Goal: Information Seeking & Learning: Learn about a topic

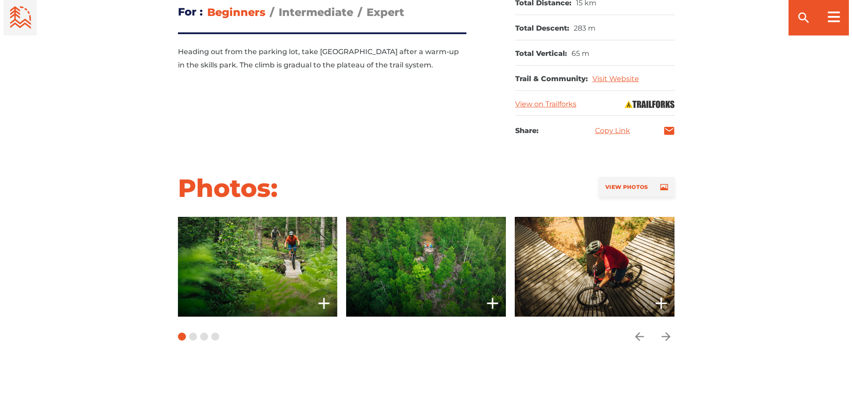
scroll to position [533, 0]
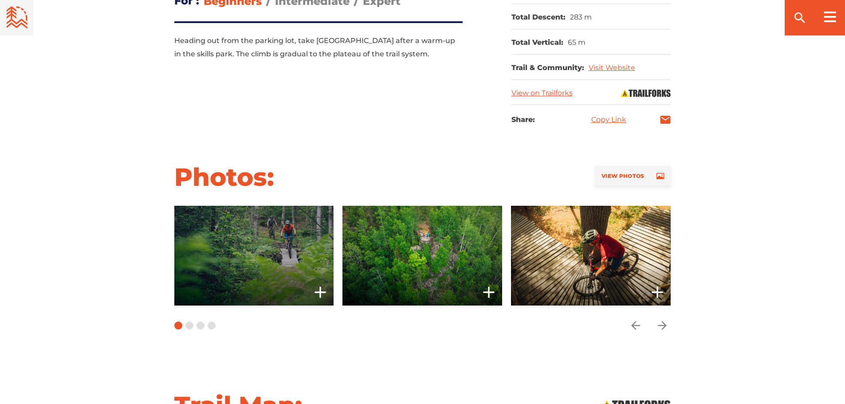
click at [279, 228] on span at bounding box center [254, 256] width 160 height 100
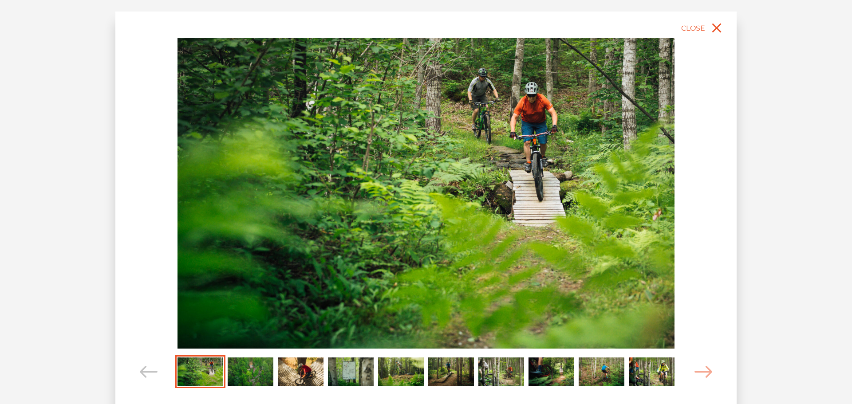
click at [257, 374] on img "Carousel Page 2" at bounding box center [251, 372] width 46 height 28
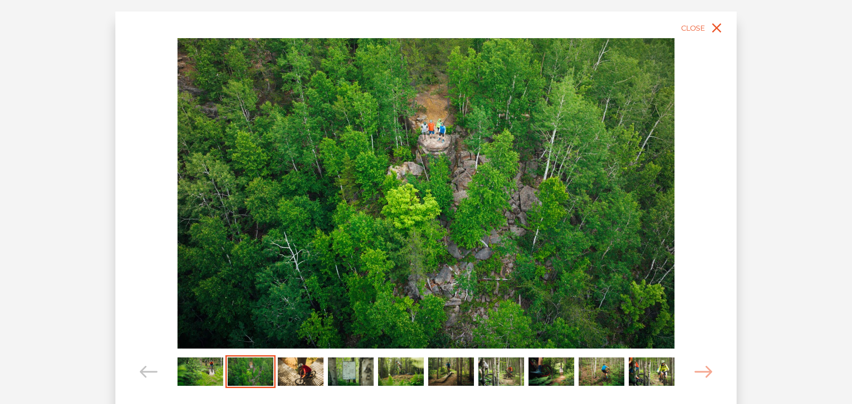
click at [292, 372] on img "Carousel Page 3" at bounding box center [301, 372] width 46 height 28
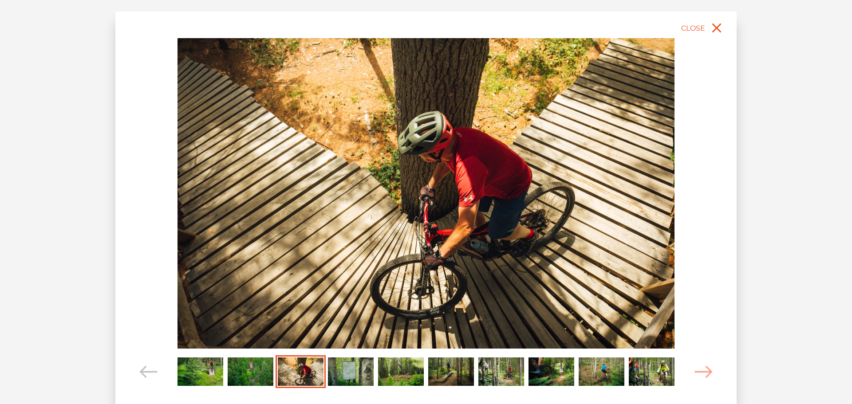
click at [340, 371] on img "Carousel Page 4" at bounding box center [351, 372] width 46 height 28
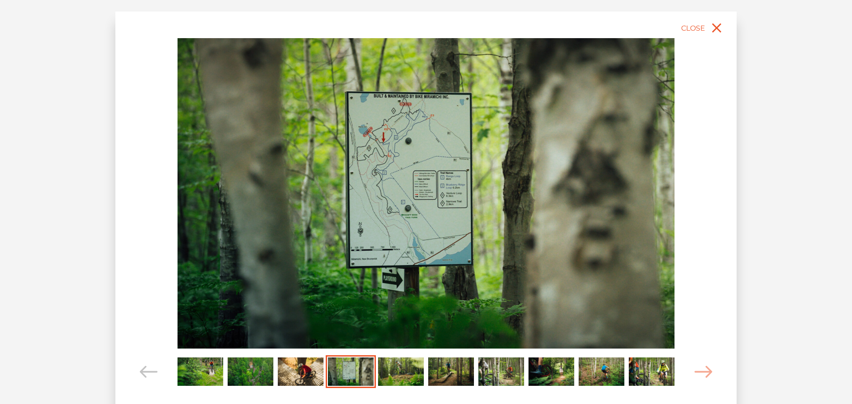
click at [394, 370] on img "Carousel Page 5" at bounding box center [401, 372] width 46 height 28
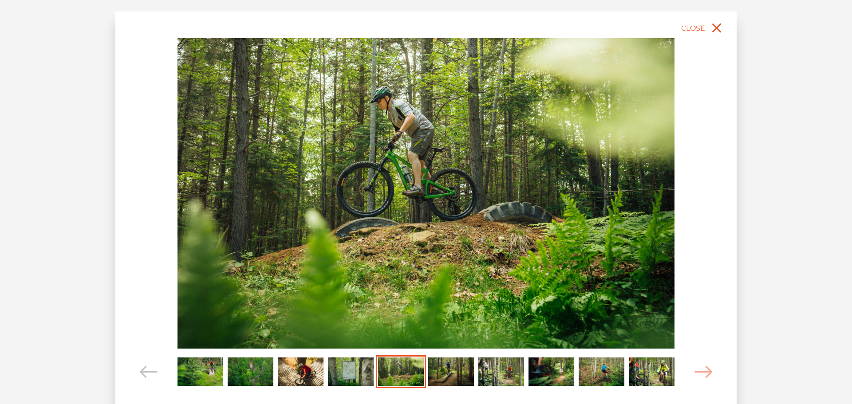
click at [448, 370] on img "Carousel Page 6" at bounding box center [451, 372] width 46 height 28
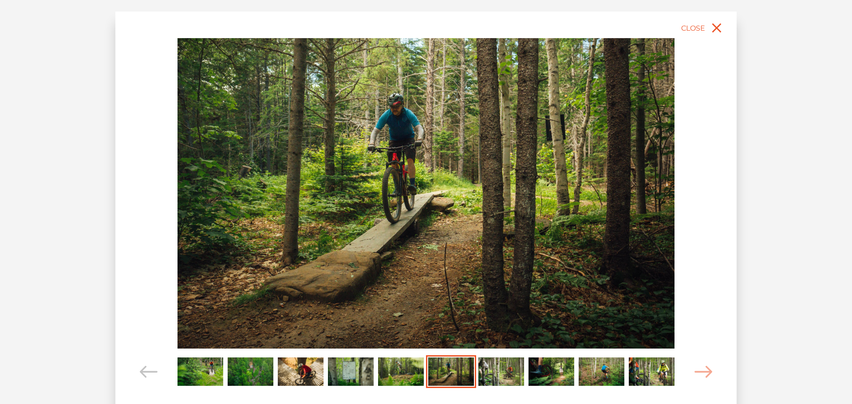
click at [489, 368] on img "Carousel Page 7" at bounding box center [501, 372] width 46 height 28
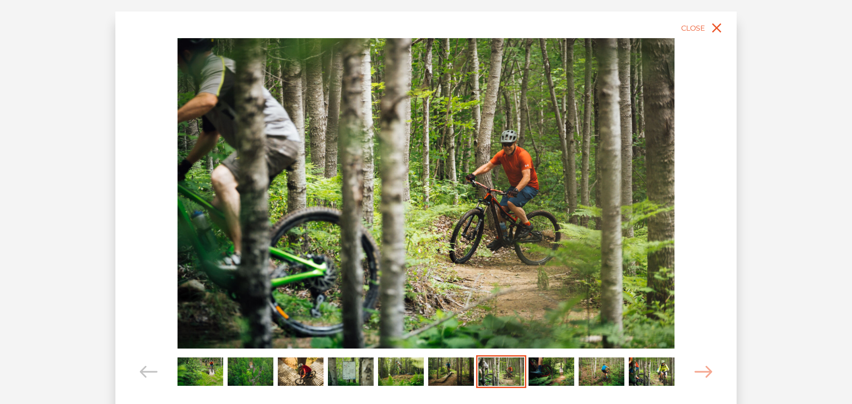
click at [549, 379] on img "Carousel Page 8" at bounding box center [552, 372] width 46 height 28
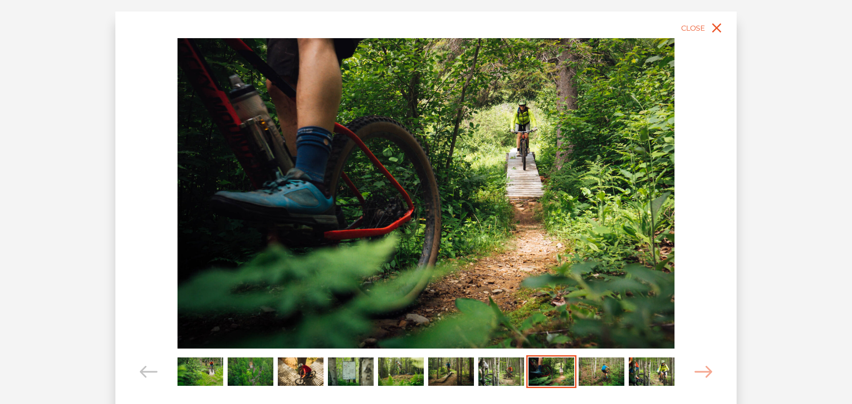
click at [596, 370] on img "Carousel Page 9" at bounding box center [602, 372] width 46 height 28
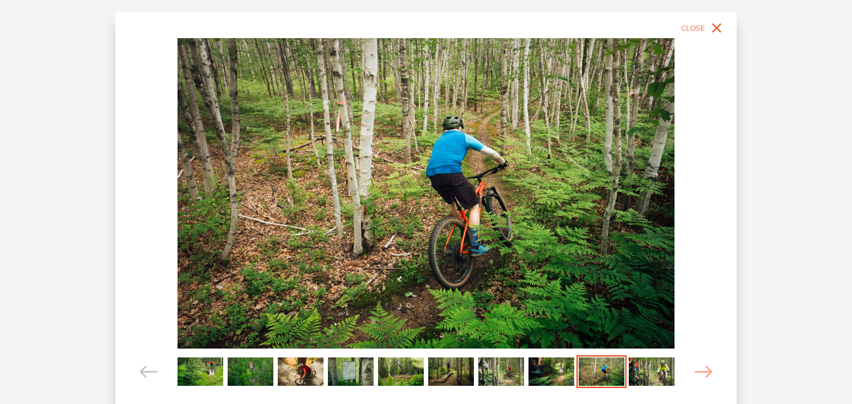
click at [645, 370] on img "Carousel Page 10" at bounding box center [652, 372] width 46 height 28
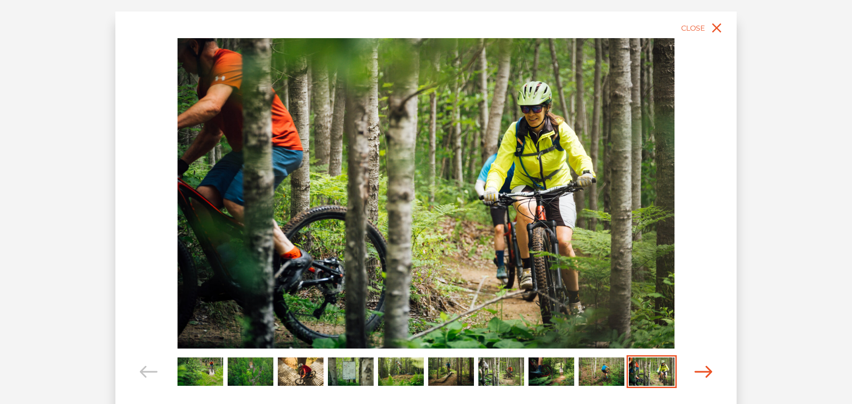
click at [702, 369] on icon "Carousel Navigation" at bounding box center [704, 372] width 18 height 12
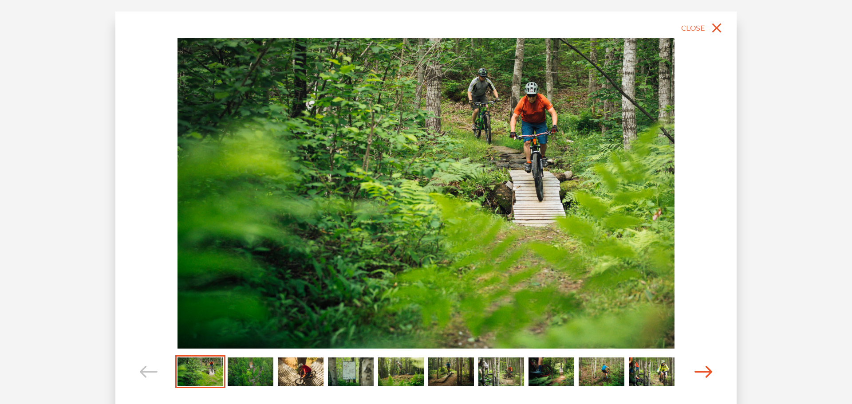
click at [702, 369] on icon "Carousel Navigation" at bounding box center [704, 372] width 18 height 12
